Goal: Navigation & Orientation: Go to known website

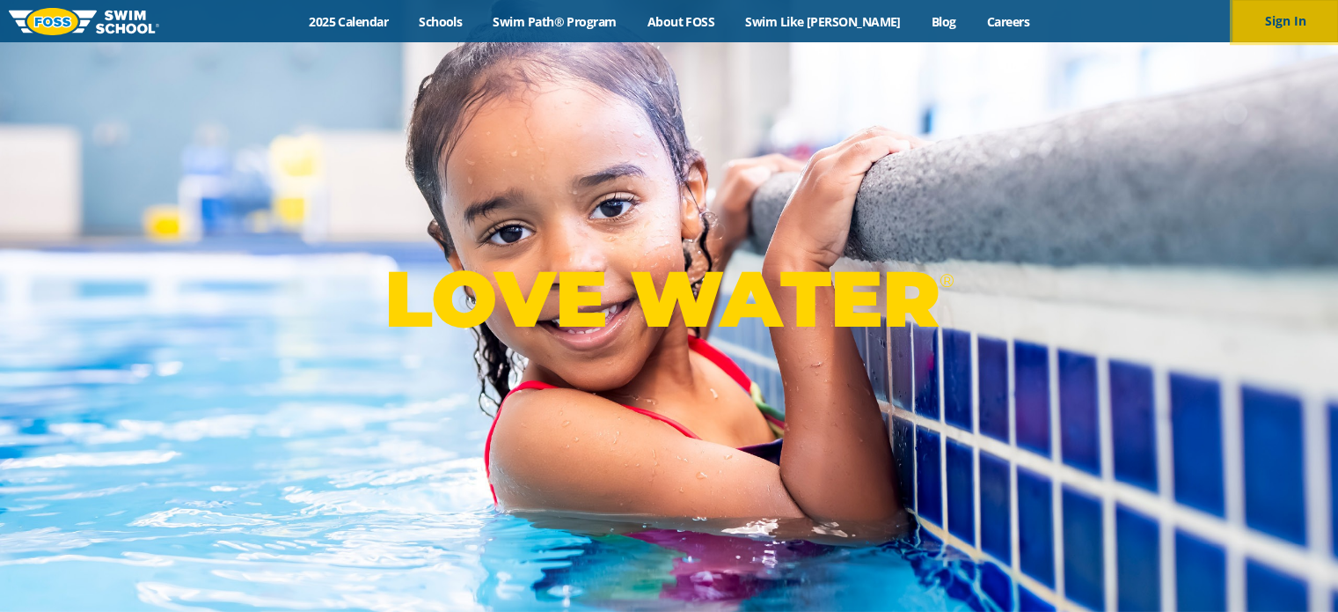
drag, startPoint x: 0, startPoint y: 0, endPoint x: 1285, endPoint y: 18, distance: 1284.9
click at [1285, 18] on button "Sign In" at bounding box center [1286, 21] width 106 height 42
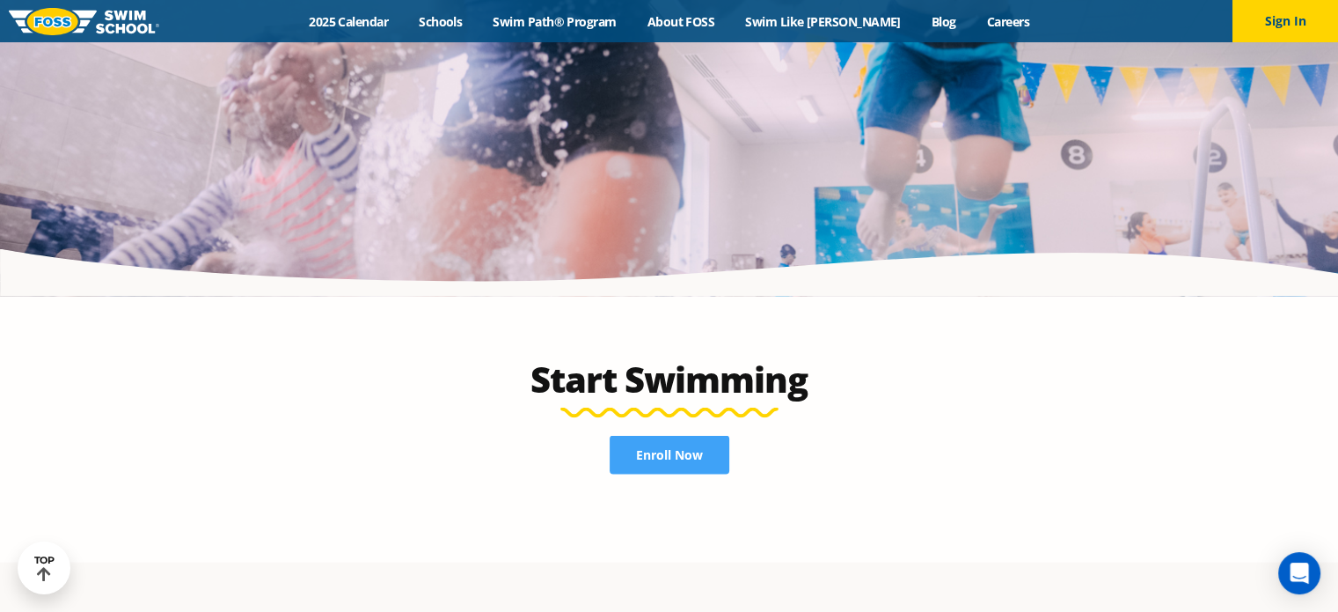
scroll to position [3629, 0]
